Goal: Answer question/provide support: Share knowledge or assist other users

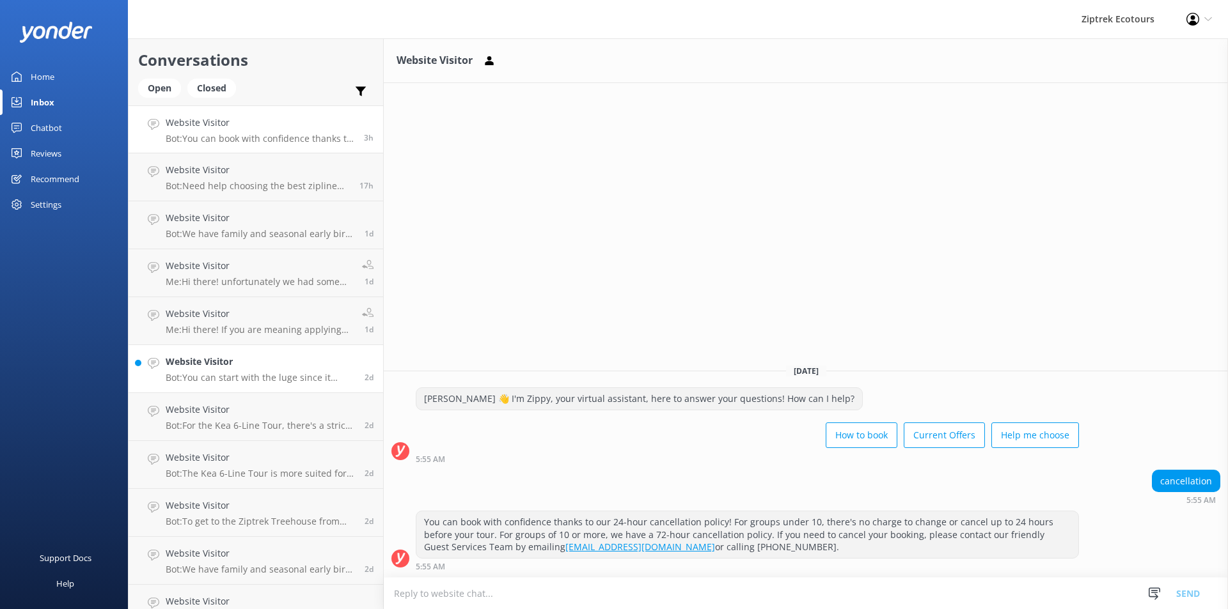
click at [261, 377] on p "Bot: You can start with the luge since it begins and ends at the top of the Sky…" at bounding box center [260, 378] width 189 height 12
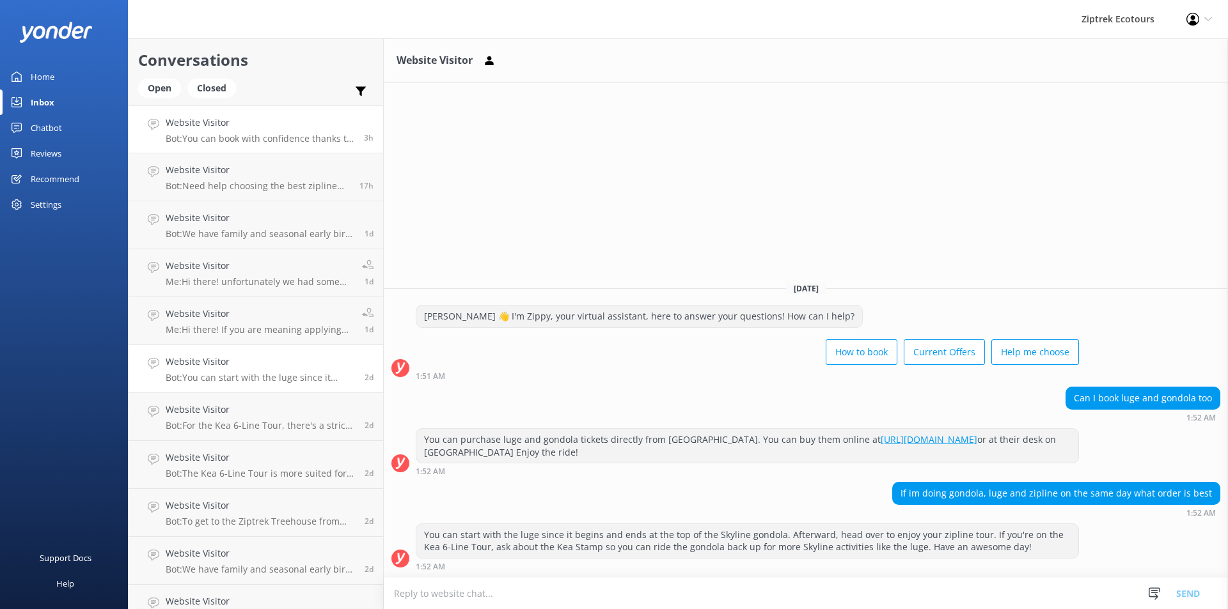
click at [217, 134] on p "Bot: You can book with confidence thanks to our 24-hour cancellation policy! Fo…" at bounding box center [260, 139] width 189 height 12
